Goal: Information Seeking & Learning: Learn about a topic

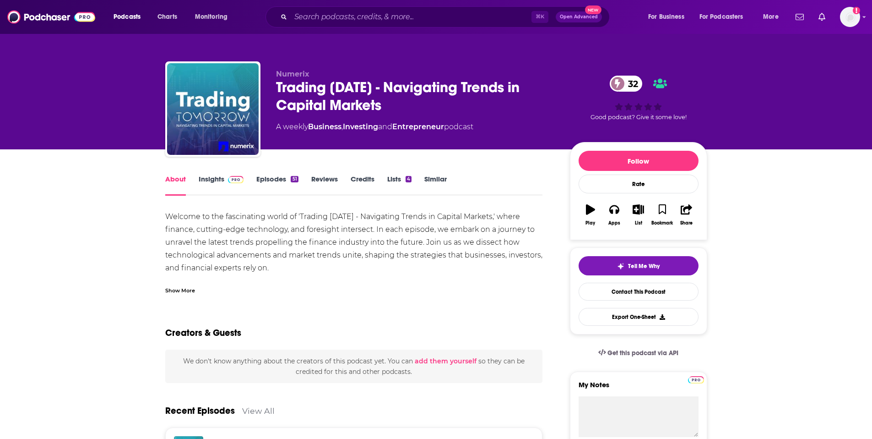
click at [214, 182] on link "Insights" at bounding box center [221, 184] width 45 height 21
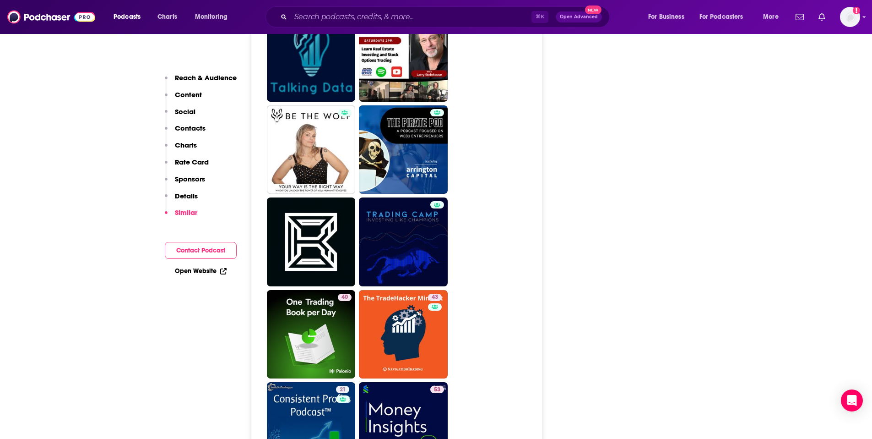
scroll to position [1447, 0]
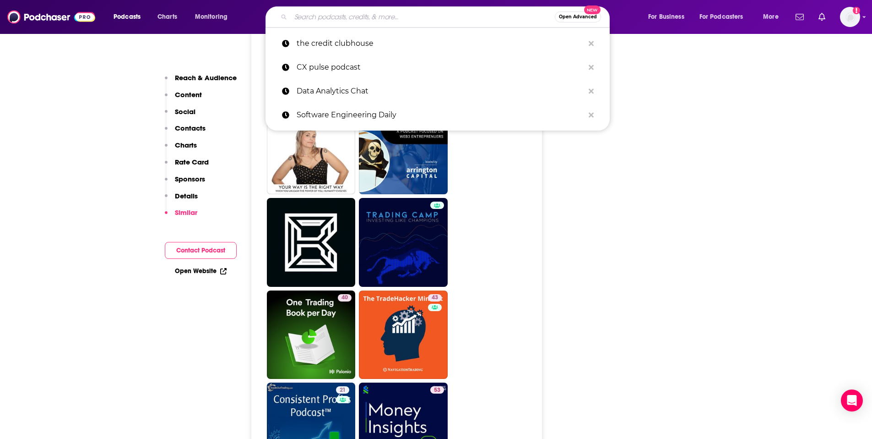
click at [313, 15] on input "Search podcasts, credits, & more..." at bounding box center [423, 17] width 264 height 15
click at [333, 45] on p "the credit clubhouse" at bounding box center [441, 44] width 288 height 24
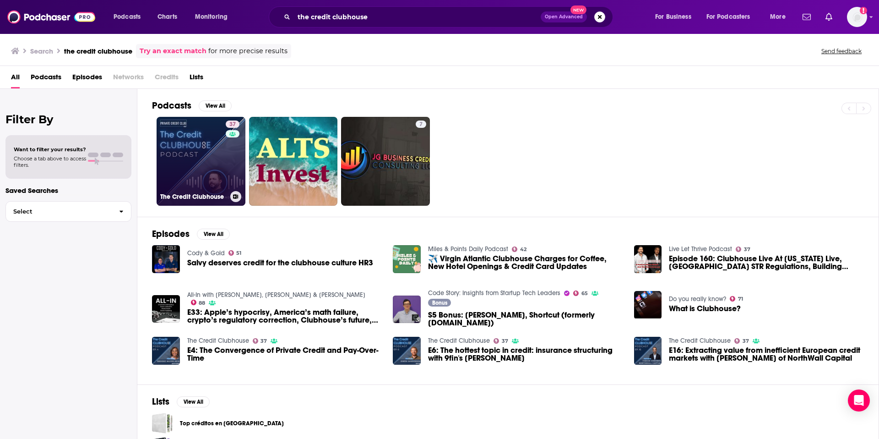
click at [195, 165] on link "37 The Credit Clubhouse" at bounding box center [201, 161] width 89 height 89
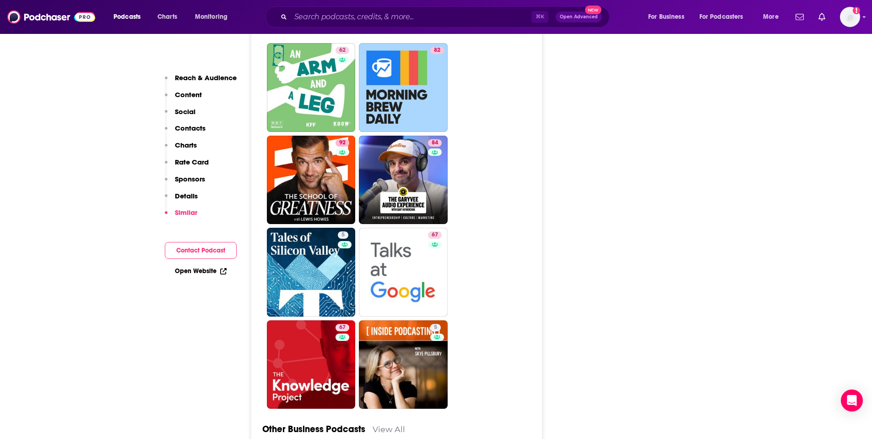
scroll to position [2042, 0]
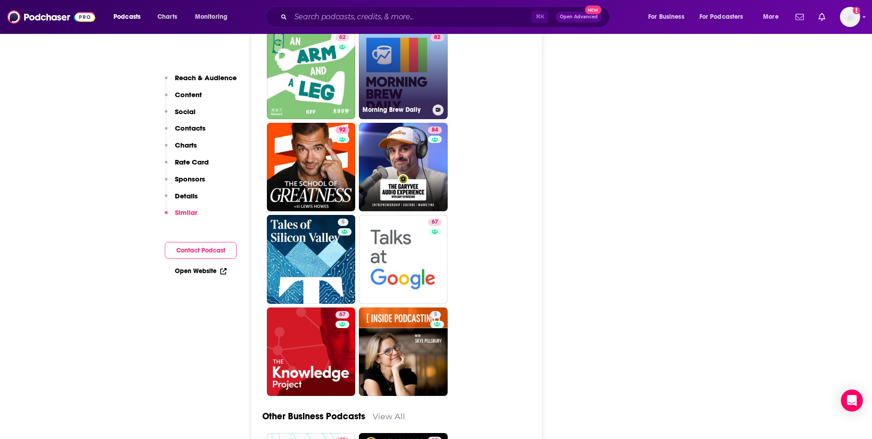
click at [385, 69] on link "82 Morning Brew Daily" at bounding box center [403, 74] width 89 height 89
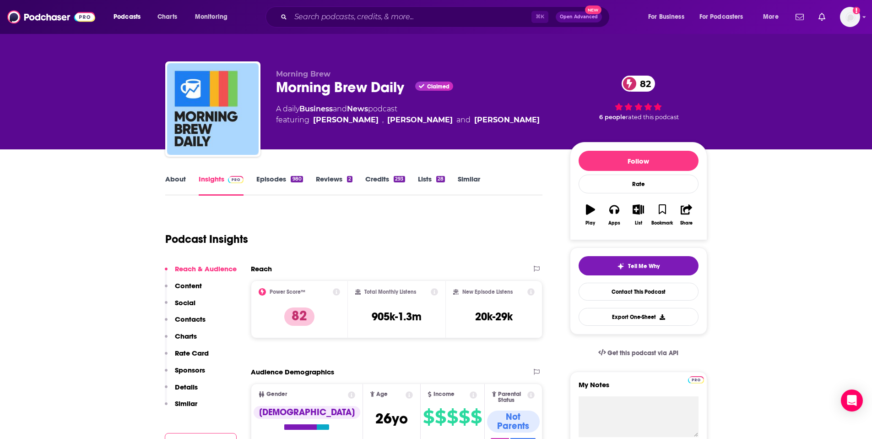
type input "https://www.podchaser.com/podcasts/the-credit-clubhouse-6019776"
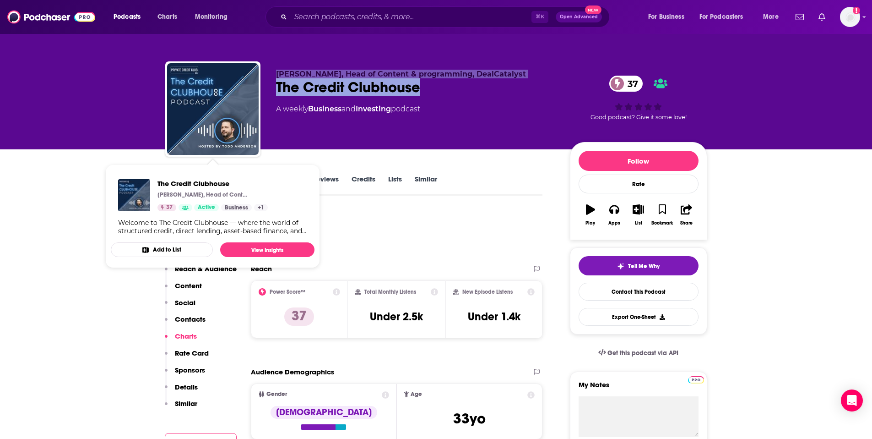
drag, startPoint x: 458, startPoint y: 83, endPoint x: 256, endPoint y: 84, distance: 201.5
click at [256, 84] on div "Todd Anderson, Head of Content & programming, DealCatalyst The Credit Clubhouse…" at bounding box center [436, 110] width 542 height 99
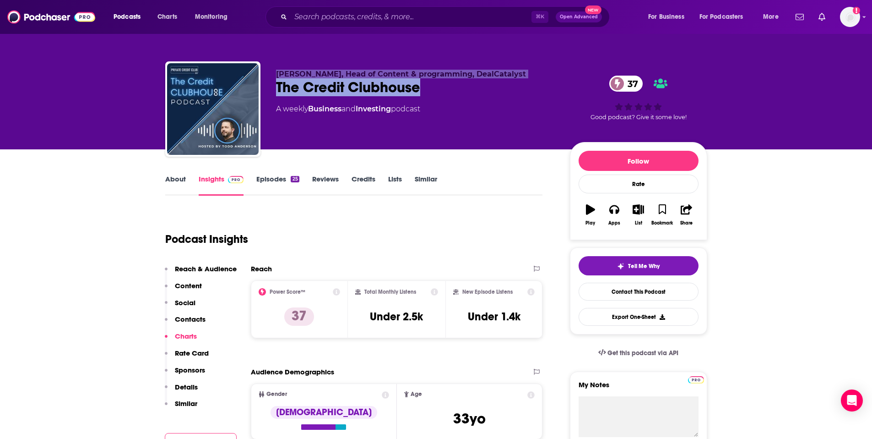
copy div "Todd Anderson, Head of Content & programming, DealCatalyst The Credit Clubhouse"
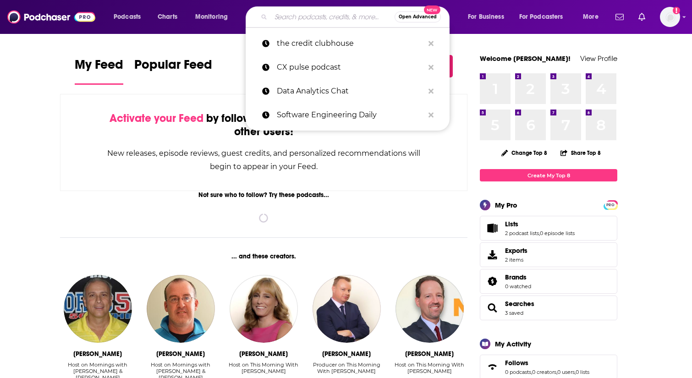
click at [343, 19] on input "Search podcasts, credits, & more..." at bounding box center [333, 17] width 124 height 15
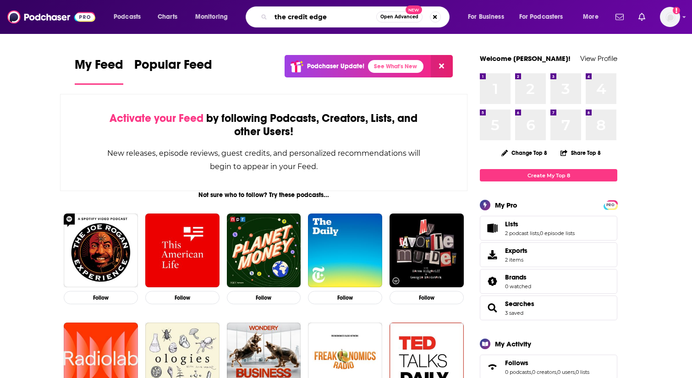
type input "the credit edge"
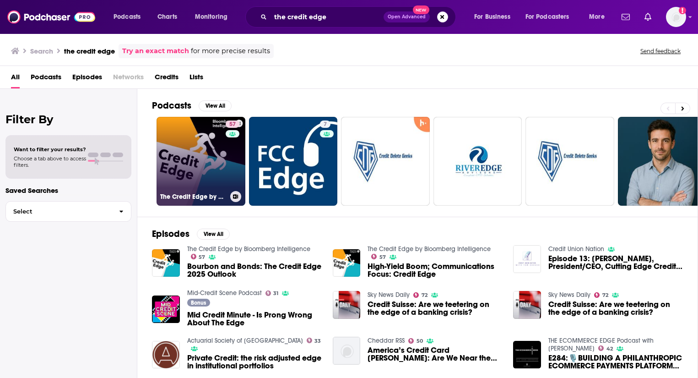
click at [196, 144] on link "57 The Credit Edge by Bloomberg Intelligence" at bounding box center [201, 161] width 89 height 89
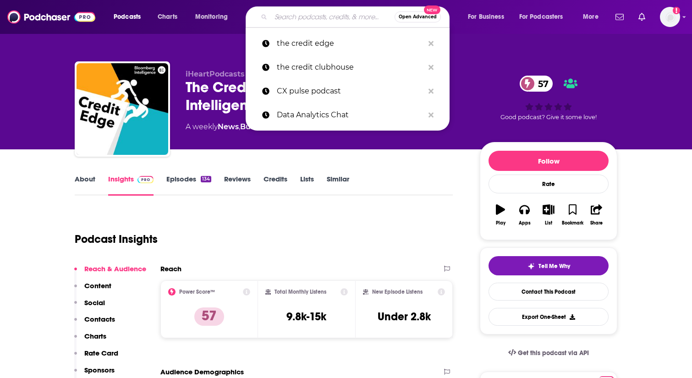
click at [300, 17] on input "Search podcasts, credits, & more..." at bounding box center [333, 17] width 124 height 15
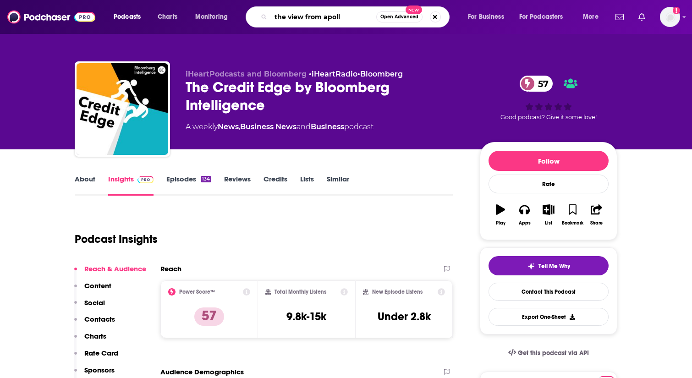
type input "the view from apollo"
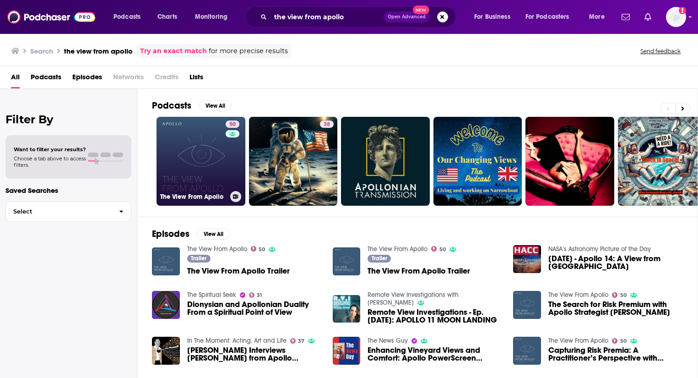
click at [201, 168] on link "50 The View From [GEOGRAPHIC_DATA]" at bounding box center [201, 161] width 89 height 89
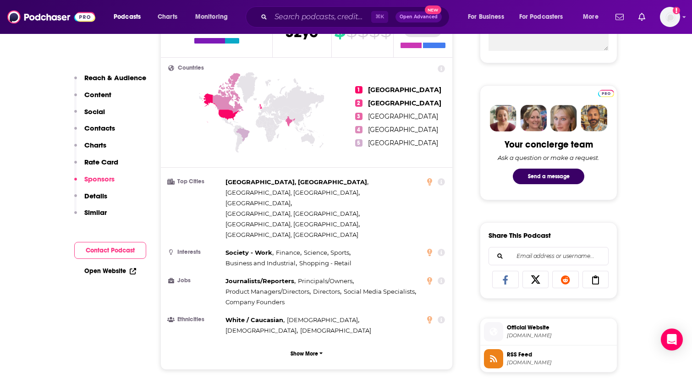
scroll to position [370, 0]
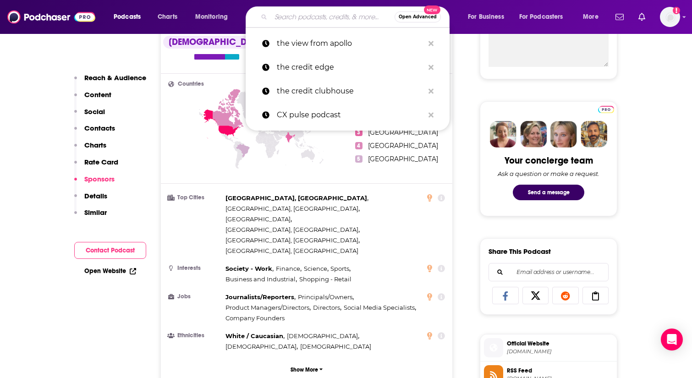
click at [283, 14] on input "Search podcasts, credits, & more..." at bounding box center [333, 17] width 124 height 15
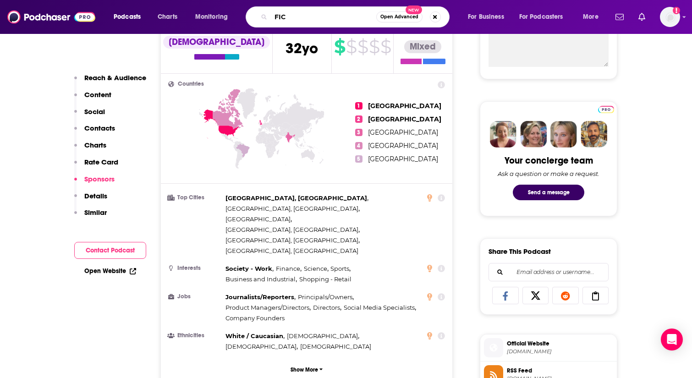
click at [304, 19] on input "FIC" at bounding box center [323, 17] width 105 height 15
drag, startPoint x: 304, startPoint y: 19, endPoint x: 259, endPoint y: 19, distance: 44.9
click at [259, 19] on div "FIC Open Advanced New" at bounding box center [347, 16] width 204 height 21
type input "making sense"
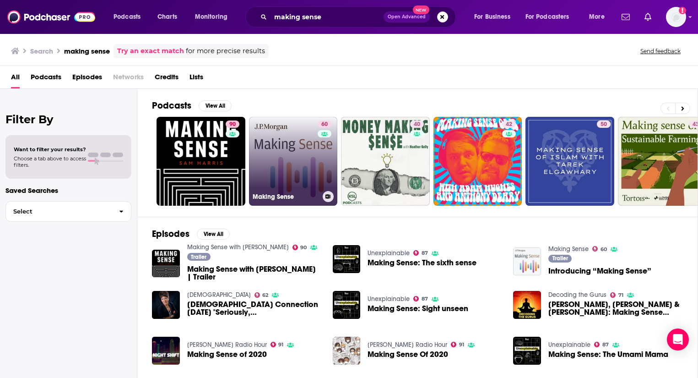
click at [263, 160] on link "60 Making Sense" at bounding box center [293, 161] width 89 height 89
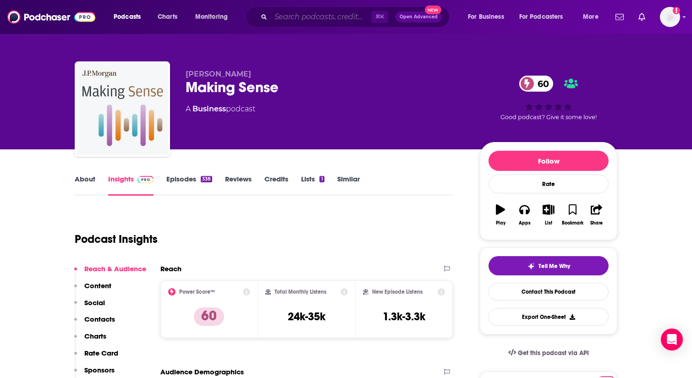
click at [307, 20] on input "Search podcasts, credits, & more..." at bounding box center [321, 17] width 100 height 15
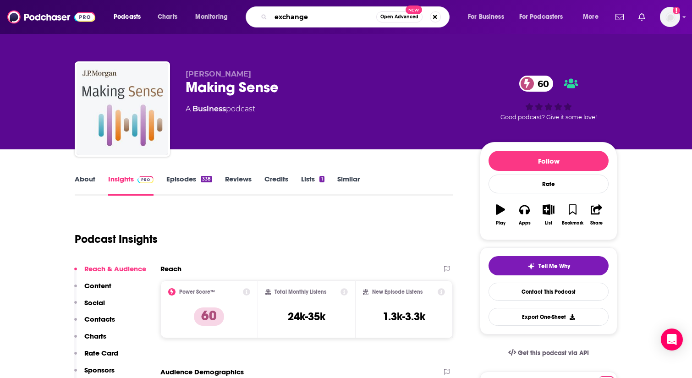
type input "exchanges"
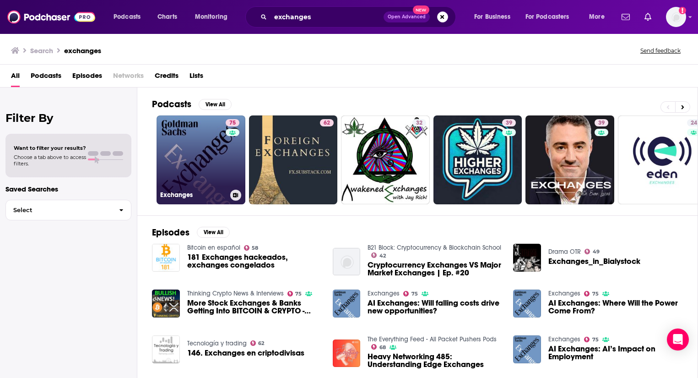
click at [200, 160] on link "75 Exchanges" at bounding box center [201, 159] width 89 height 89
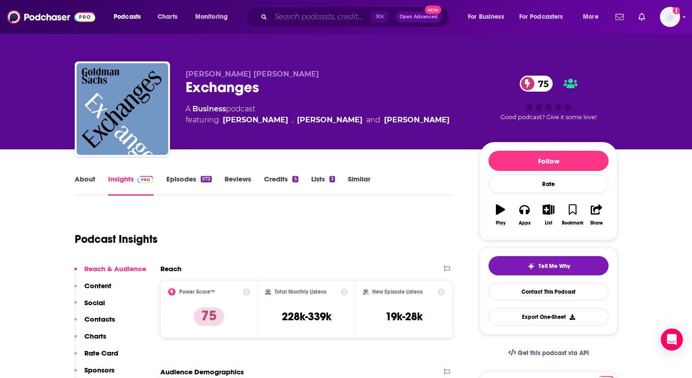
click at [298, 15] on input "Search podcasts, credits, & more..." at bounding box center [321, 17] width 100 height 15
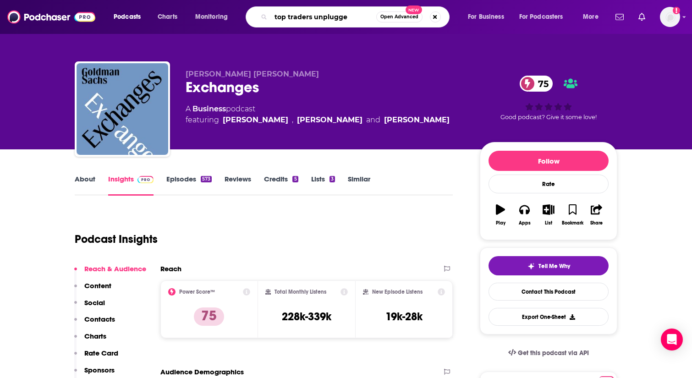
type input "top traders unplugged"
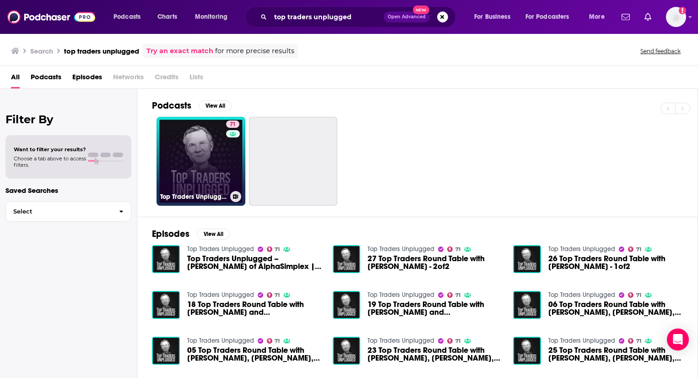
click at [180, 144] on link "71 Top Traders Unplugged" at bounding box center [201, 161] width 89 height 89
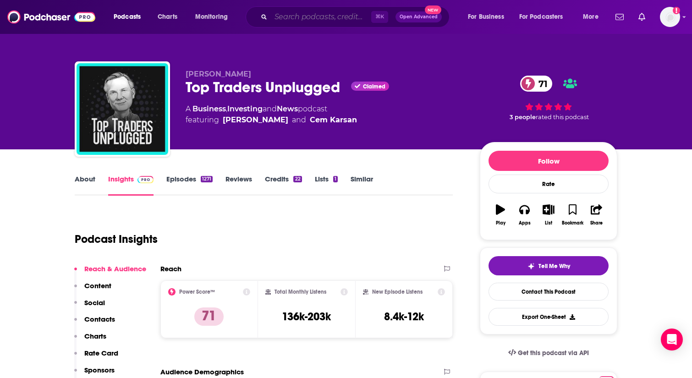
click at [307, 15] on input "Search podcasts, credits, & more..." at bounding box center [321, 17] width 100 height 15
click at [235, 231] on div "Podcast Insights" at bounding box center [260, 233] width 370 height 47
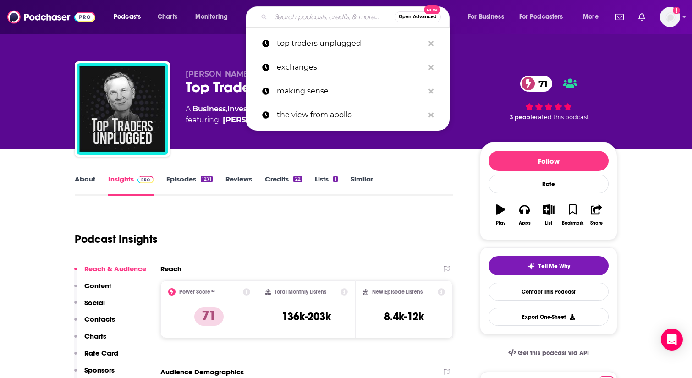
click at [332, 20] on input "Search podcasts, credits, & more..." at bounding box center [333, 17] width 124 height 15
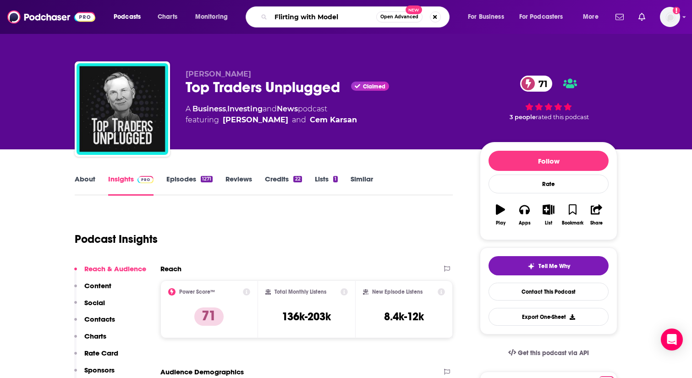
type input "Flirting with Models"
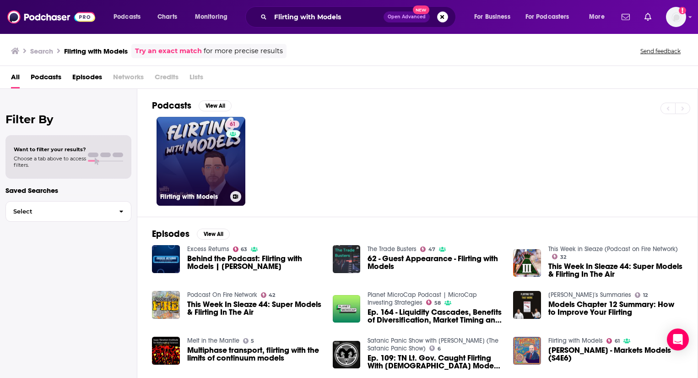
click at [203, 156] on link "61 Flirting with Models" at bounding box center [201, 161] width 89 height 89
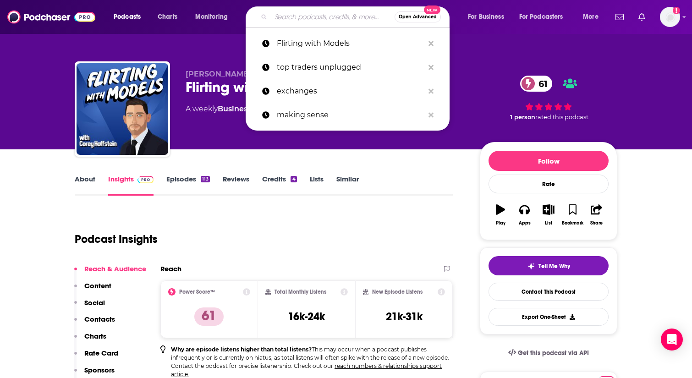
click at [322, 23] on input "Search podcasts, credits, & more..." at bounding box center [333, 17] width 124 height 15
click at [325, 60] on p "top traders unplugged" at bounding box center [350, 67] width 147 height 24
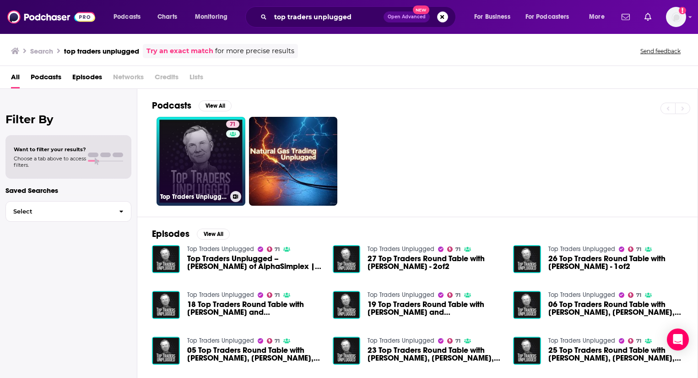
click at [183, 164] on link "71 Top Traders Unplugged" at bounding box center [201, 161] width 89 height 89
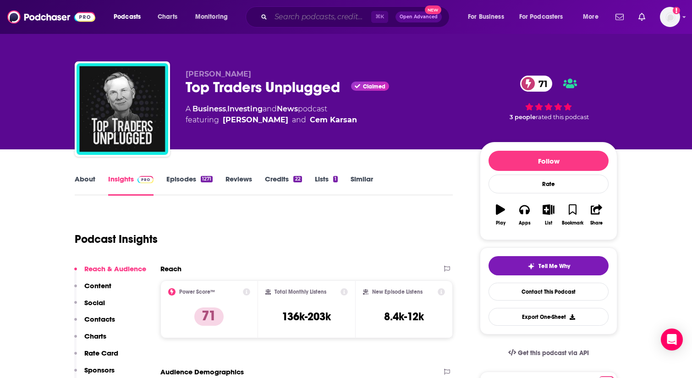
click at [306, 19] on input "Search podcasts, credits, & more..." at bounding box center [321, 17] width 100 height 15
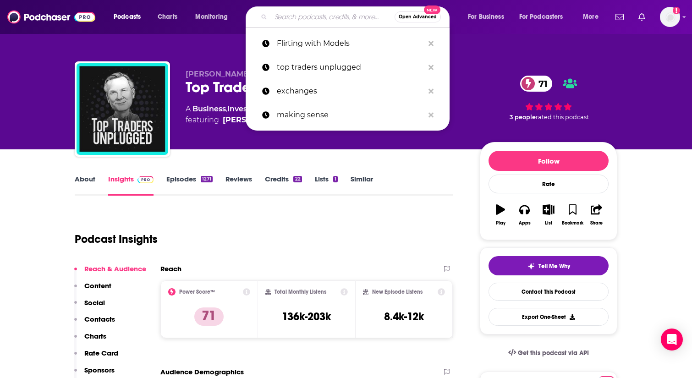
paste input "What’s Next for Markets"
type input "What’s Next for Markets"
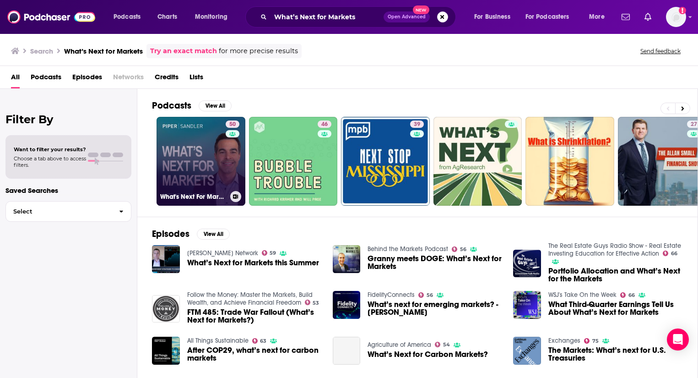
click at [196, 162] on link "50 What's Next For Markets" at bounding box center [201, 161] width 89 height 89
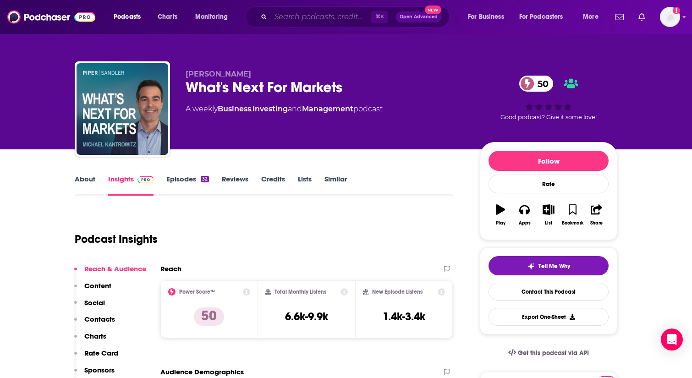
click at [310, 22] on input "Search podcasts, credits, & more..." at bounding box center [321, 17] width 100 height 15
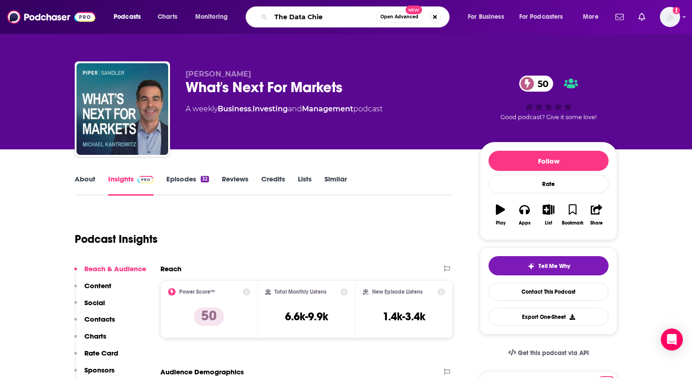
type input "The Data Chief"
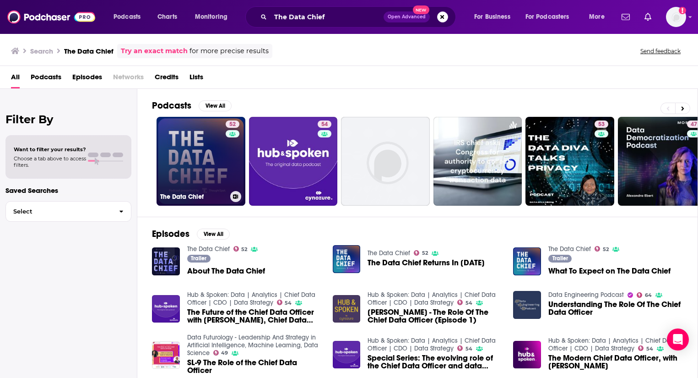
click at [204, 155] on link "52 The Data Chief" at bounding box center [201, 161] width 89 height 89
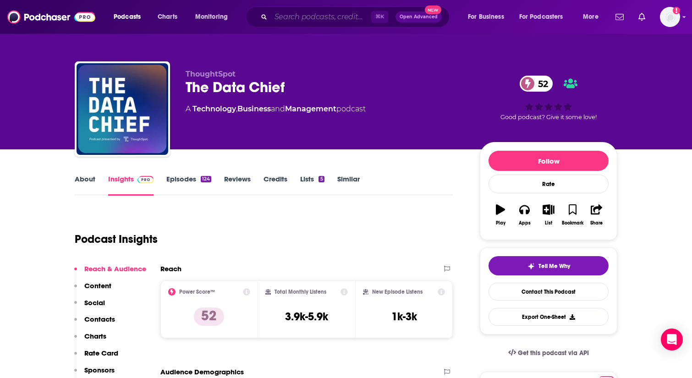
click at [305, 17] on input "Search podcasts, credits, & more..." at bounding box center [321, 17] width 100 height 15
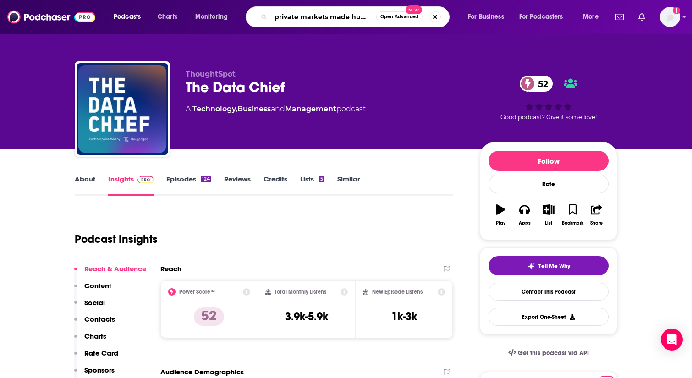
type input "private markets made human"
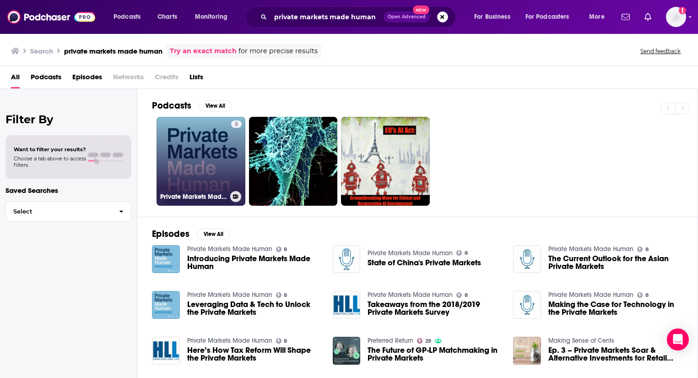
click at [201, 169] on link "8 Private Markets Made Human" at bounding box center [201, 161] width 89 height 89
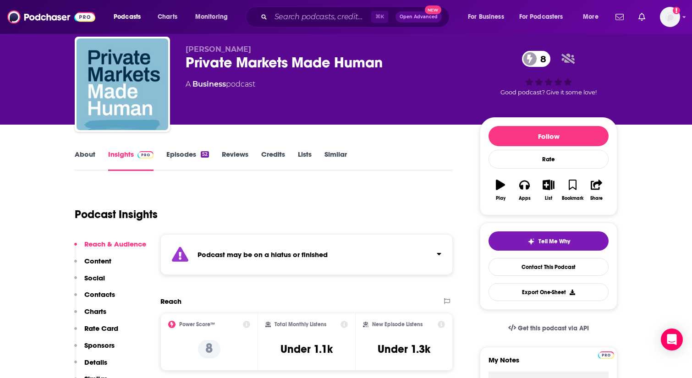
scroll to position [22, 0]
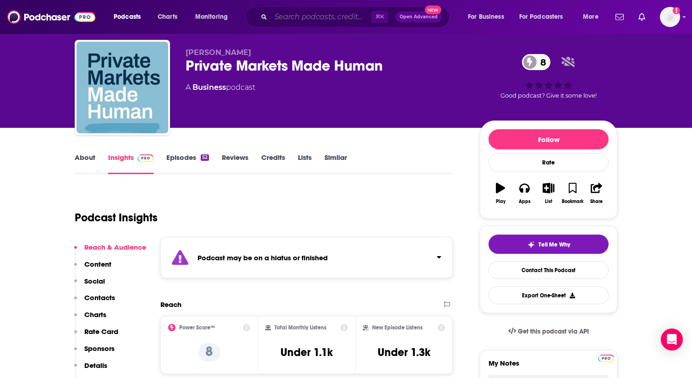
click at [291, 16] on input "Search podcasts, credits, & more..." at bounding box center [321, 17] width 100 height 15
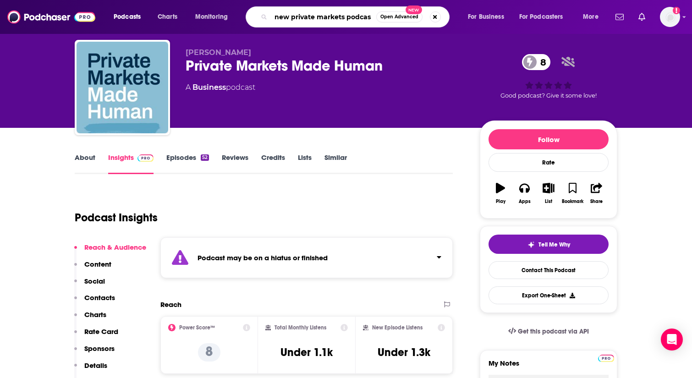
type input "new private markets podcast"
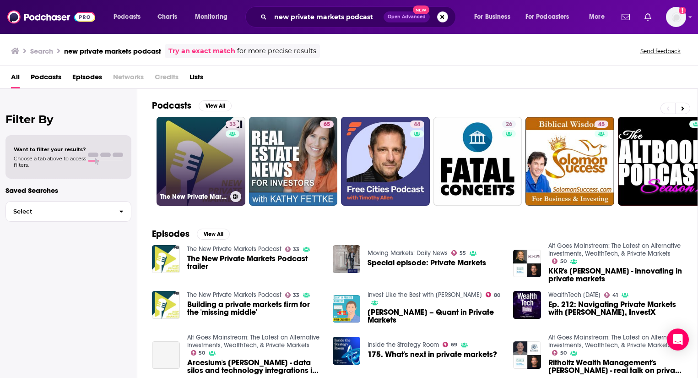
click at [207, 153] on link "33 The New Private Markets Podcast" at bounding box center [201, 161] width 89 height 89
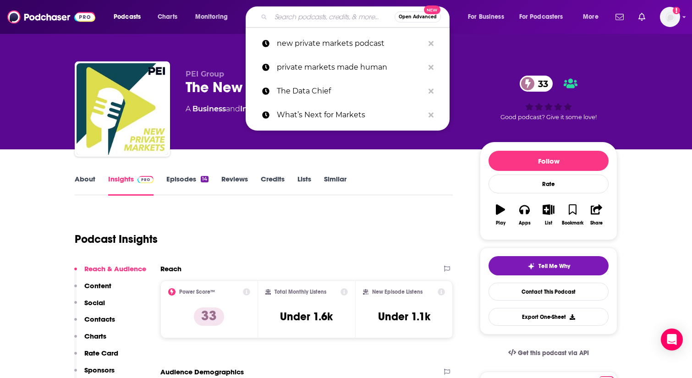
click at [312, 19] on input "Search podcasts, credits, & more..." at bounding box center [333, 17] width 124 height 15
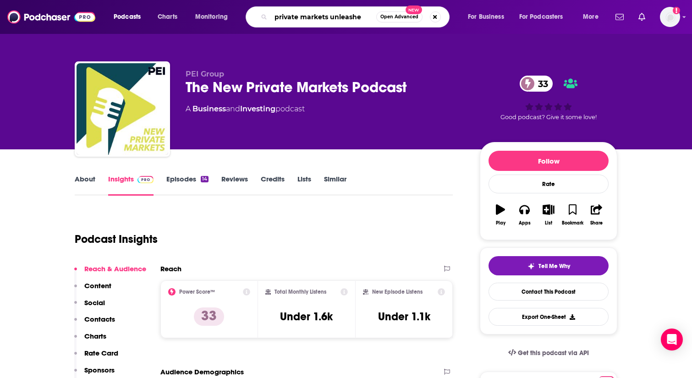
type input "private markets unleashed"
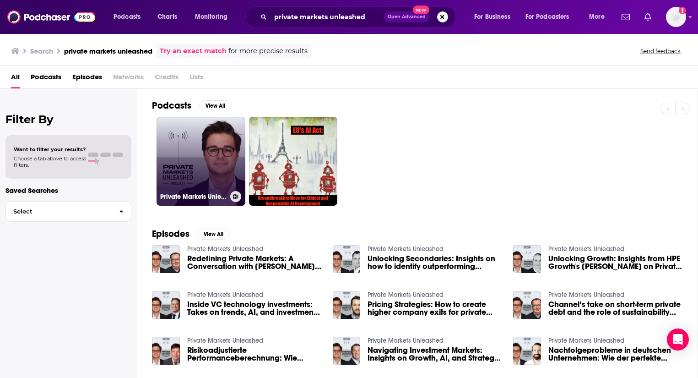
click at [196, 174] on link "Private Markets Unleashed" at bounding box center [201, 161] width 89 height 89
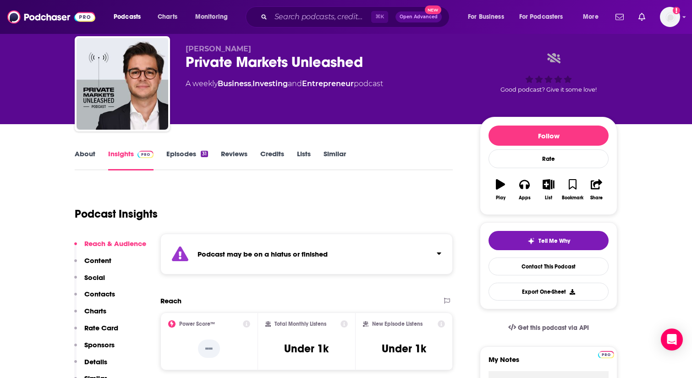
scroll to position [43, 0]
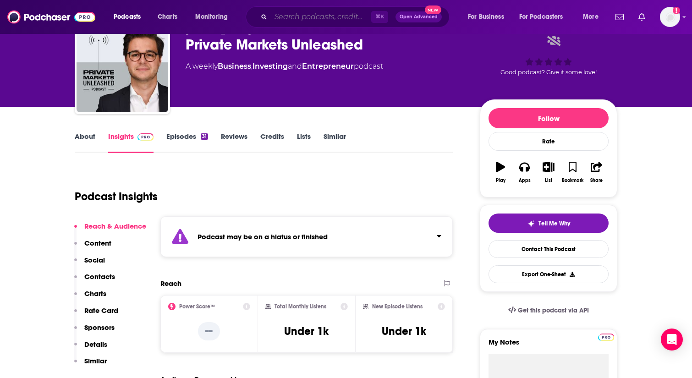
click at [304, 19] on input "Search podcasts, credits, & more..." at bounding box center [321, 17] width 100 height 15
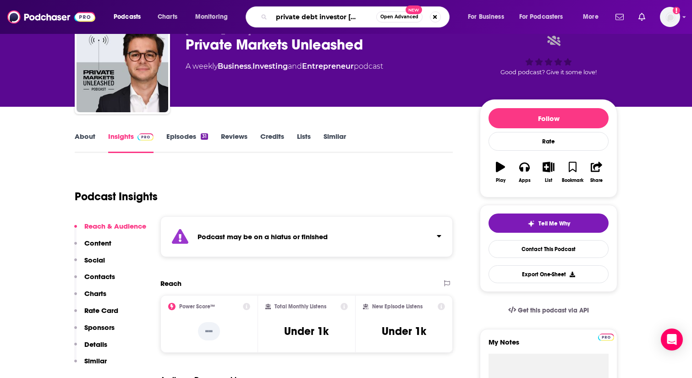
type input "the private debt investor podcast"
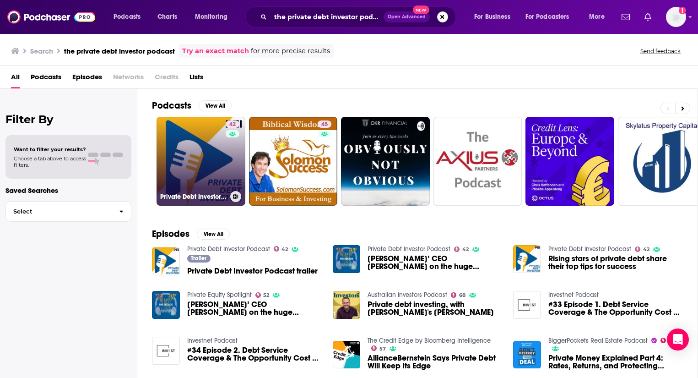
click at [218, 158] on link "42 Private Debt Investor Podcast" at bounding box center [201, 161] width 89 height 89
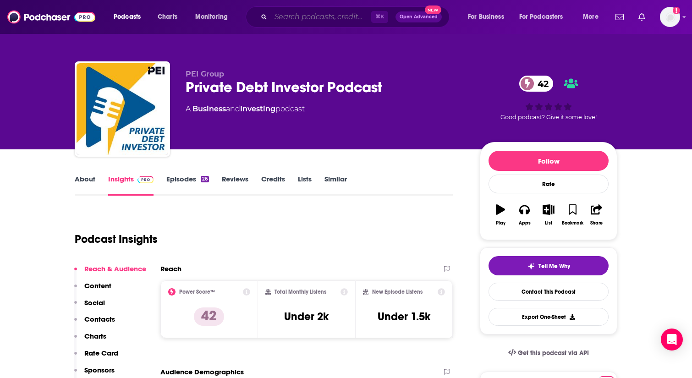
click at [301, 16] on input "Search podcasts, credits, & more..." at bounding box center [321, 17] width 100 height 15
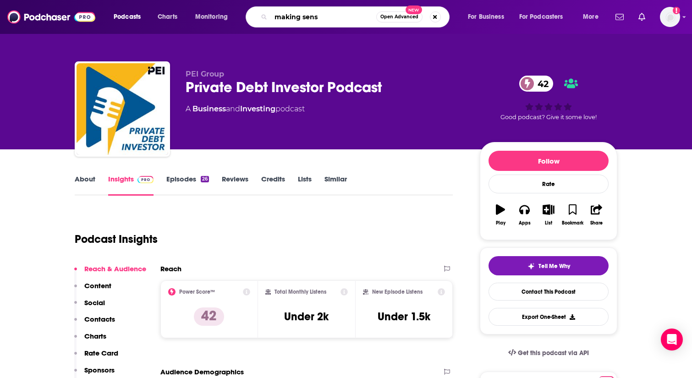
type input "making sense"
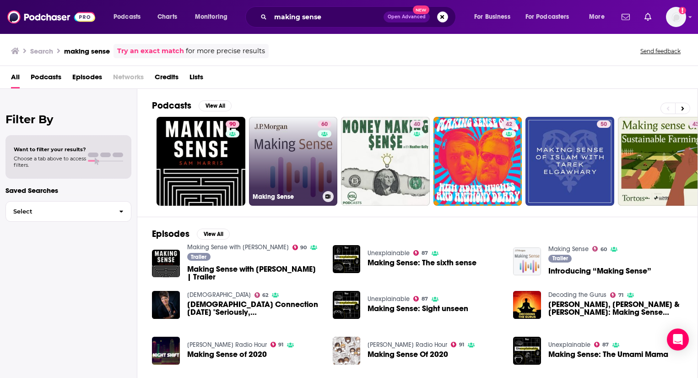
click at [310, 165] on link "60 Making Sense" at bounding box center [293, 161] width 89 height 89
